Goal: Task Accomplishment & Management: Manage account settings

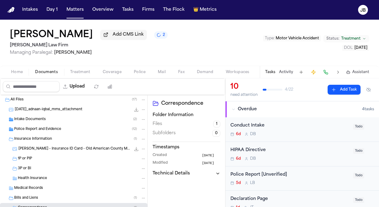
scroll to position [39, 0]
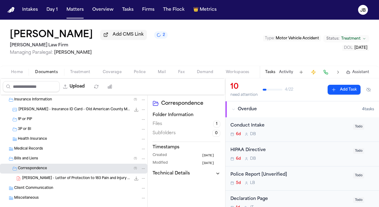
click at [21, 71] on span "Home" at bounding box center [17, 72] width 12 height 5
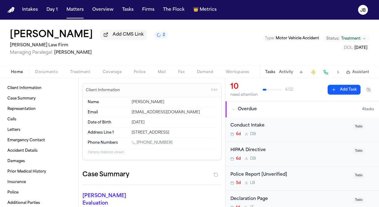
drag, startPoint x: 208, startPoint y: 131, endPoint x: 124, endPoint y: 127, distance: 83.8
click at [124, 128] on div "Address Line 1 [STREET_ADDRESS]" at bounding box center [152, 133] width 129 height 10
copy div "[STREET_ADDRESS]"
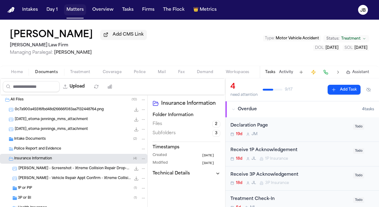
click at [81, 14] on button "Matters" at bounding box center [75, 9] width 22 height 11
click at [81, 9] on button "Matters" at bounding box center [75, 9] width 22 height 11
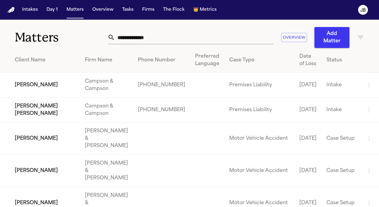
click at [150, 39] on input "text" at bounding box center [194, 38] width 159 height 14
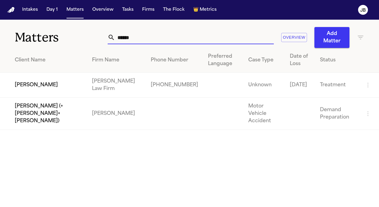
type input "******"
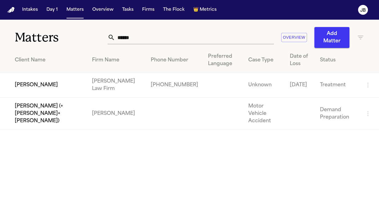
click at [26, 85] on td "Yanavi Jones" at bounding box center [43, 85] width 87 height 25
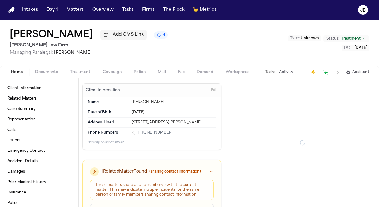
click at [354, 40] on span "Treatment" at bounding box center [350, 38] width 19 height 5
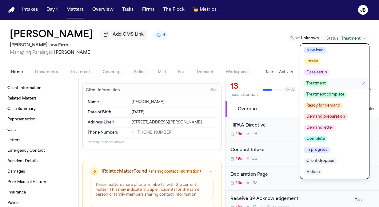
click at [329, 162] on span "Client dropped" at bounding box center [320, 161] width 33 height 6
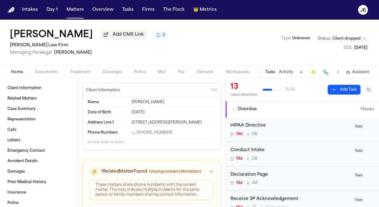
click at [38, 74] on button "Documents" at bounding box center [46, 72] width 35 height 7
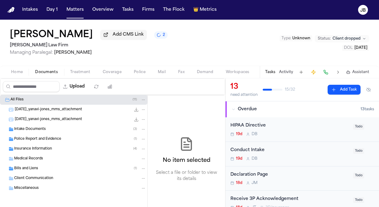
click at [28, 170] on span "Bills and Liens" at bounding box center [26, 168] width 24 height 5
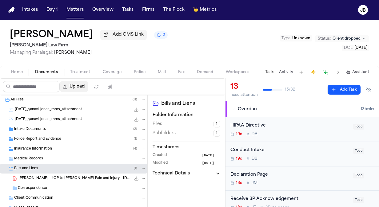
click at [82, 83] on button "Upload" at bounding box center [74, 86] width 29 height 11
select select "**********"
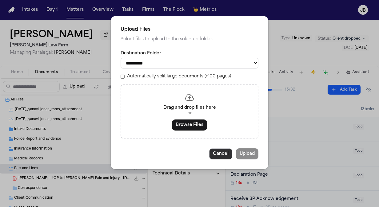
click at [217, 153] on button "Cancel" at bounding box center [220, 154] width 23 height 11
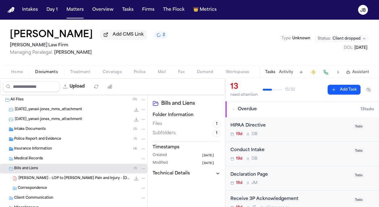
click at [61, 191] on div "Correspondence" at bounding box center [73, 189] width 147 height 10
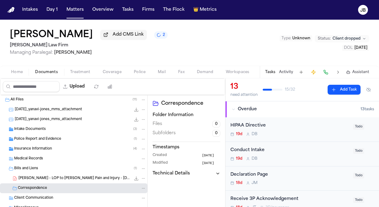
click at [43, 199] on span "Client Communication" at bounding box center [33, 198] width 39 height 5
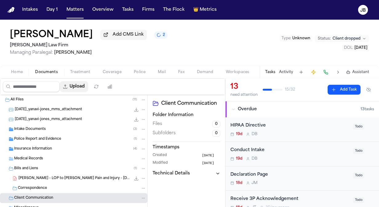
click at [81, 85] on button "Upload" at bounding box center [74, 86] width 29 height 11
select select "**********"
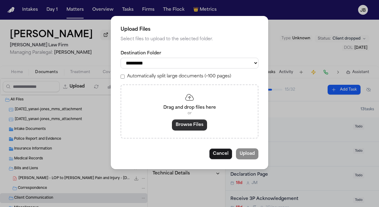
click at [188, 120] on button "Browse Files" at bounding box center [189, 125] width 35 height 11
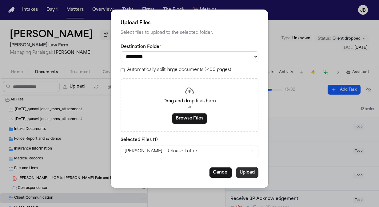
click at [254, 173] on button "Upload" at bounding box center [247, 172] width 22 height 11
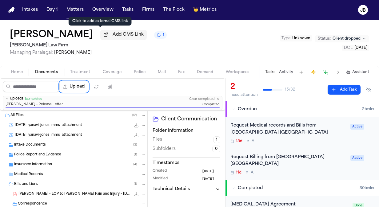
click at [60, 81] on button "Upload" at bounding box center [74, 86] width 29 height 11
select select "**********"
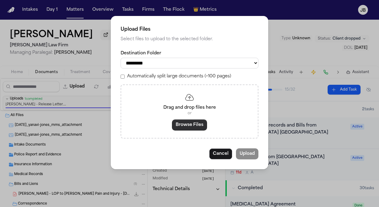
click at [193, 127] on button "Browse Files" at bounding box center [189, 125] width 35 height 11
click at [193, 123] on button "Browse Files" at bounding box center [189, 125] width 35 height 11
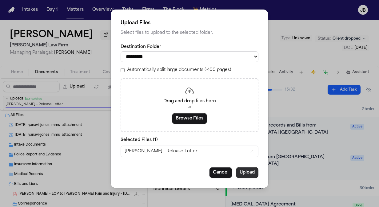
click at [254, 177] on button "Upload" at bounding box center [247, 172] width 22 height 11
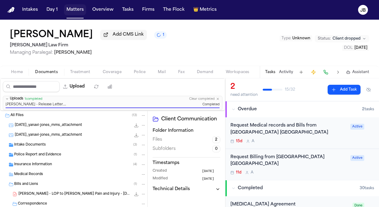
click at [78, 13] on button "Matters" at bounding box center [75, 9] width 22 height 11
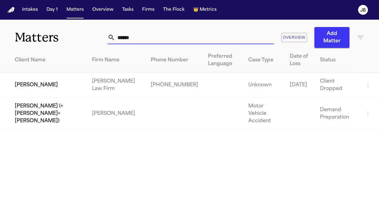
drag, startPoint x: 135, startPoint y: 36, endPoint x: 41, endPoint y: 43, distance: 94.0
click at [41, 43] on div "Matters ****** Overview Add Matter" at bounding box center [189, 34] width 379 height 28
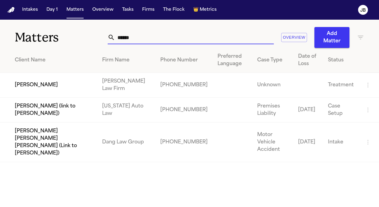
type input "******"
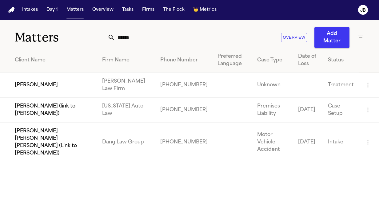
click at [48, 84] on td "Joveon Kirkpatrick Jr." at bounding box center [48, 85] width 97 height 25
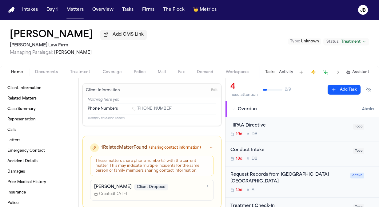
click at [49, 71] on span "Documents" at bounding box center [46, 72] width 23 height 5
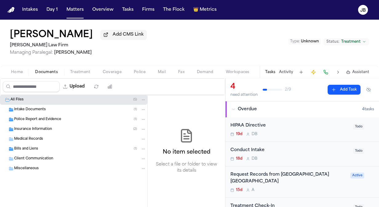
click at [25, 73] on button "Home" at bounding box center [17, 72] width 24 height 7
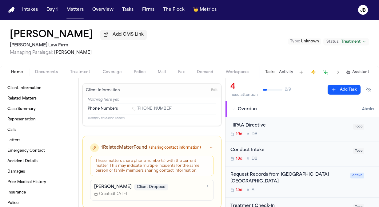
drag, startPoint x: 161, startPoint y: 108, endPoint x: 137, endPoint y: 110, distance: 23.8
click at [137, 110] on div "1 (469) 990-4136" at bounding box center [174, 109] width 85 height 6
copy link "(469) 990-4136"
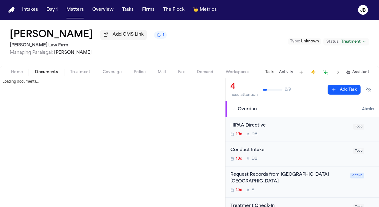
click at [40, 69] on button "Documents" at bounding box center [46, 72] width 35 height 7
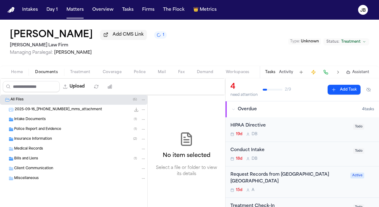
click at [40, 170] on span "Client Communication" at bounding box center [33, 168] width 39 height 5
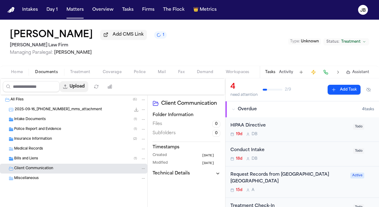
click at [88, 82] on button "Upload" at bounding box center [74, 86] width 29 height 11
select select "**********"
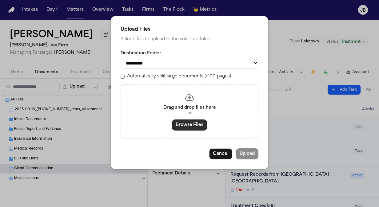
click at [186, 123] on button "Browse Files" at bounding box center [189, 125] width 35 height 11
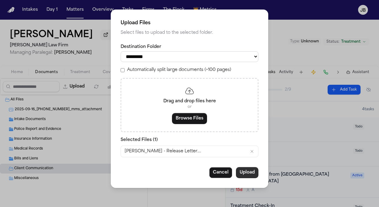
click at [243, 172] on button "Upload" at bounding box center [247, 172] width 22 height 11
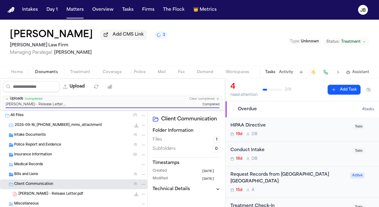
click at [363, 42] on icon "Change status from Treatment" at bounding box center [364, 42] width 4 height 4
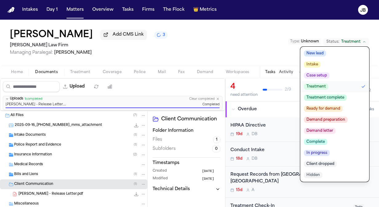
click at [320, 164] on span "Client dropped" at bounding box center [320, 164] width 33 height 6
